Goal: Transaction & Acquisition: Purchase product/service

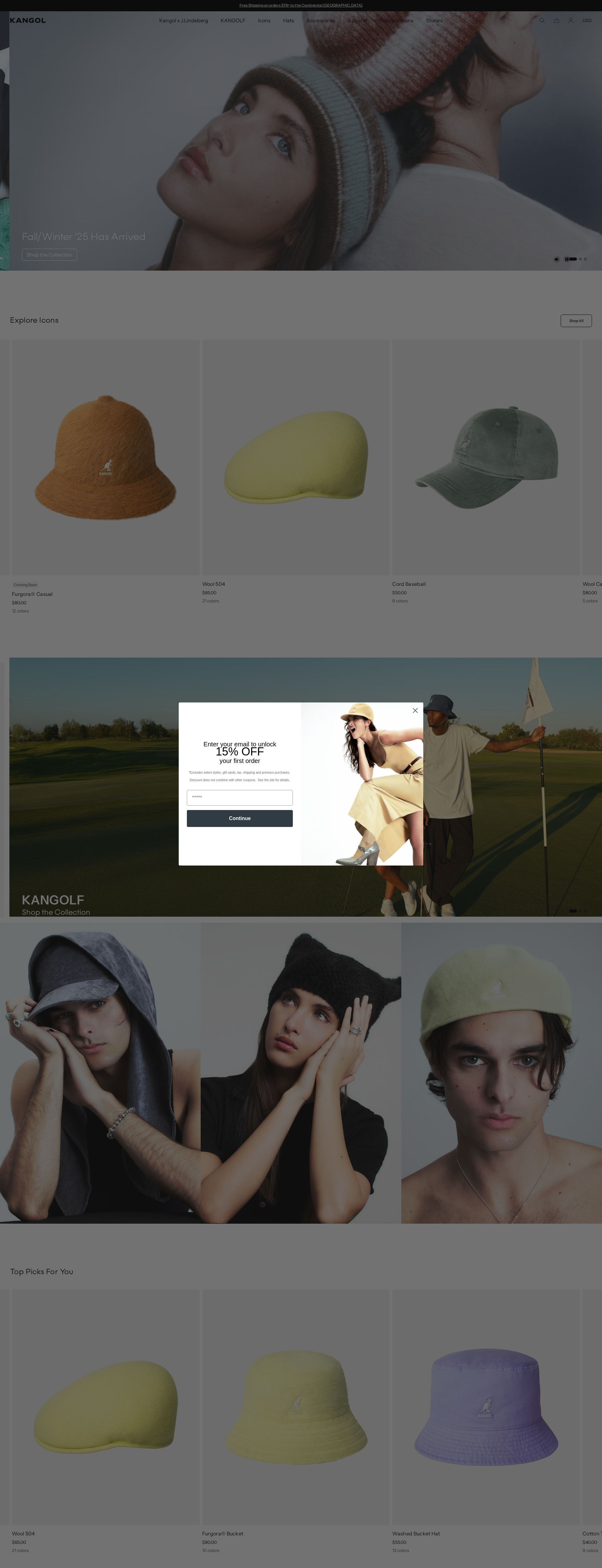
scroll to position [0, 129]
